Goal: Obtain resource: Obtain resource

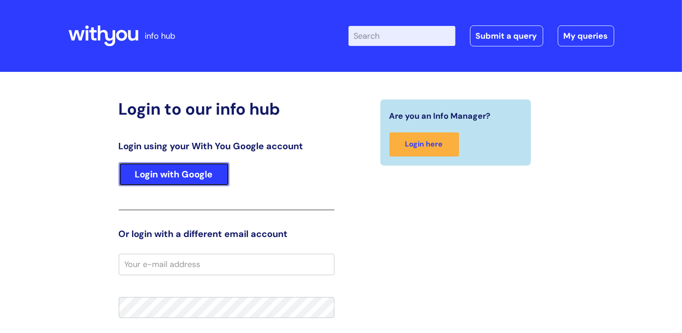
click at [194, 175] on link "Login with Google" at bounding box center [174, 174] width 110 height 24
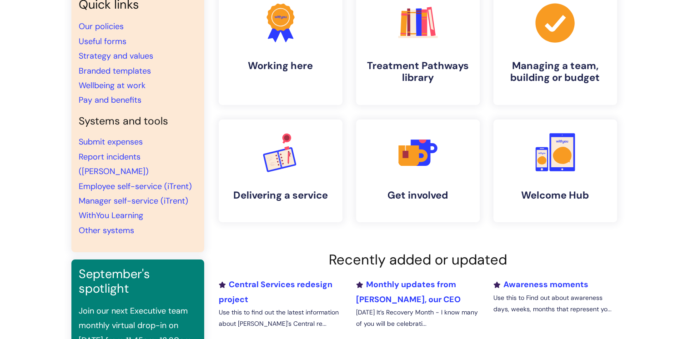
scroll to position [45, 0]
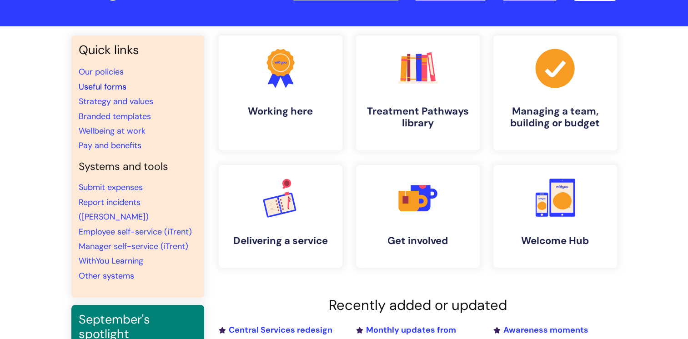
click at [105, 88] on link "Useful forms" at bounding box center [103, 86] width 48 height 11
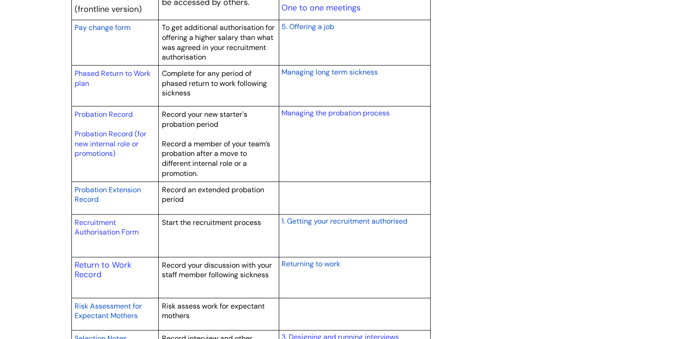
scroll to position [1273, 0]
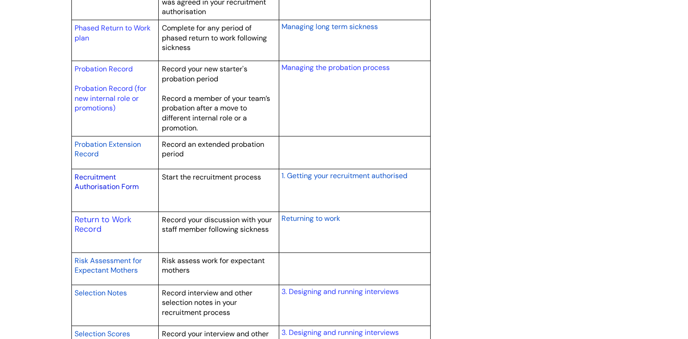
click at [109, 181] on link "Recruitment Authorisation Form" at bounding box center [107, 182] width 64 height 20
